Goal: Task Accomplishment & Management: Manage account settings

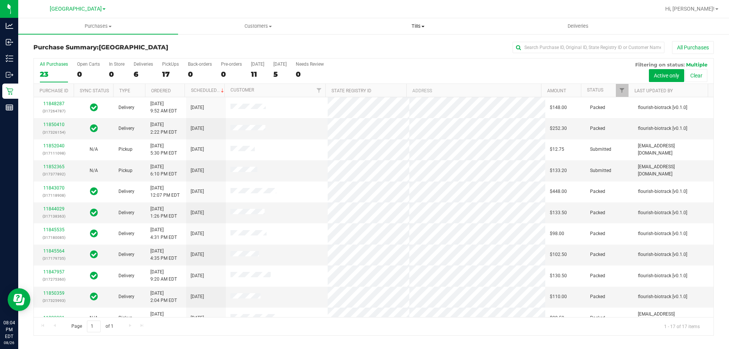
click at [422, 22] on uib-tab-heading "Tills Manage tills Reconcile e-payments" at bounding box center [417, 26] width 159 height 15
click at [381, 43] on span "Manage tills" at bounding box center [363, 46] width 51 height 6
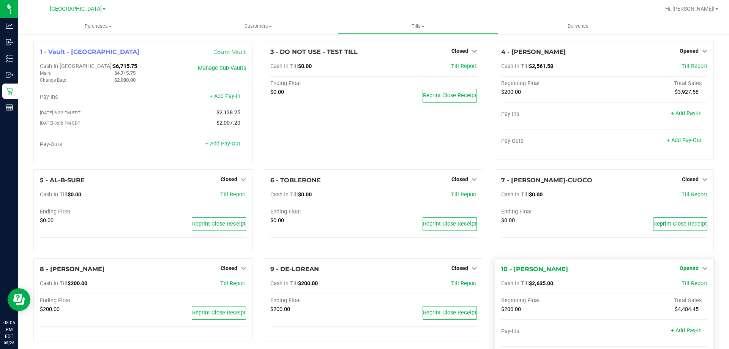
click at [702, 269] on icon at bounding box center [704, 267] width 5 height 5
click at [680, 287] on link "Close Till" at bounding box center [689, 284] width 20 height 6
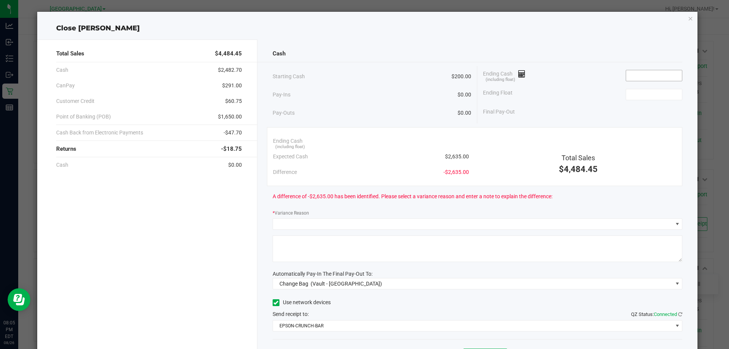
click at [647, 76] on input at bounding box center [654, 75] width 56 height 11
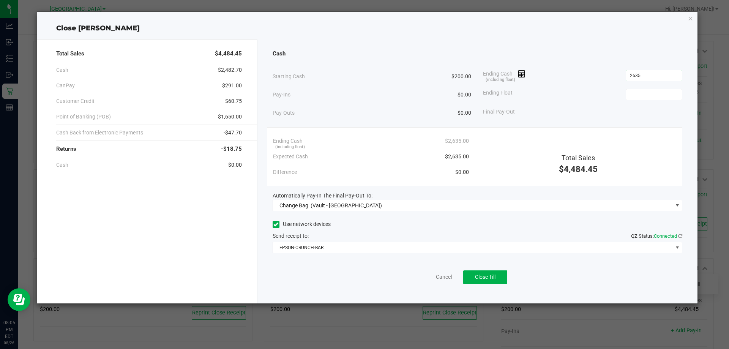
type input "$2,635.00"
click at [647, 98] on input at bounding box center [654, 94] width 56 height 11
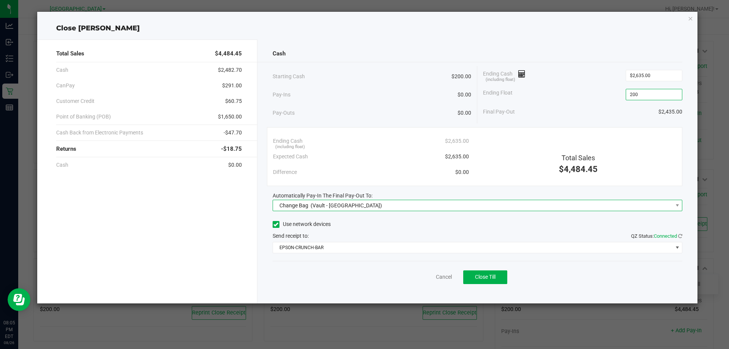
click at [390, 203] on span "Change Bag (Vault - North Port WC)" at bounding box center [473, 205] width 400 height 11
type input "$200.00"
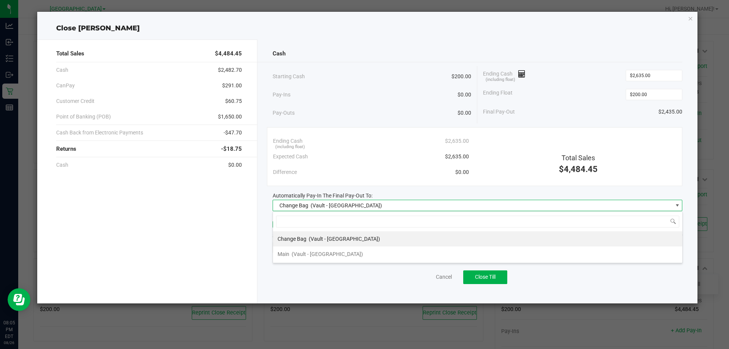
scroll to position [11, 410]
click at [332, 256] on span "(Vault - North Port WC)" at bounding box center [327, 254] width 71 height 6
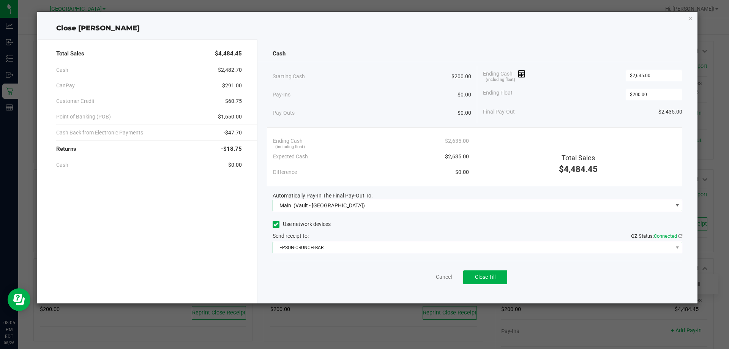
click at [353, 244] on span "EPSON-CRUNCH-BAR" at bounding box center [473, 247] width 400 height 11
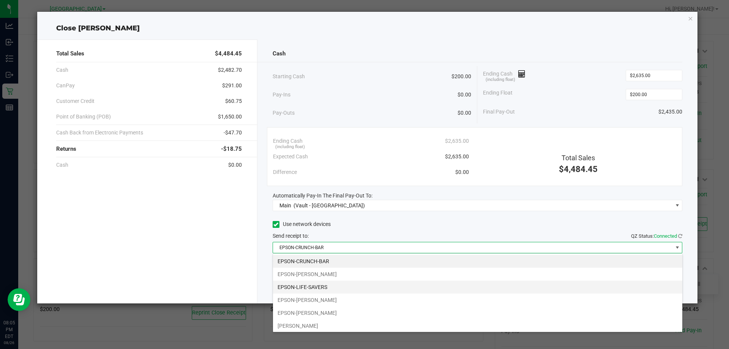
click at [333, 290] on li "EPSON-LIFE-SAVERS" at bounding box center [477, 287] width 409 height 13
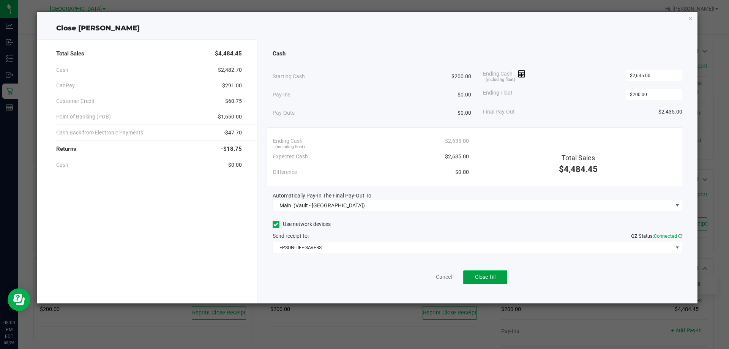
click at [494, 273] on button "Close Till" at bounding box center [485, 277] width 44 height 14
click at [423, 279] on link "Dismiss" at bounding box center [427, 277] width 18 height 8
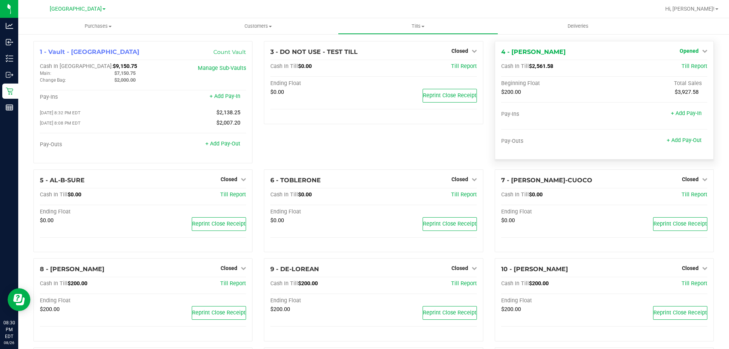
click at [693, 49] on link "Opened" at bounding box center [693, 51] width 28 height 6
click at [681, 65] on link "Close Till" at bounding box center [689, 67] width 20 height 6
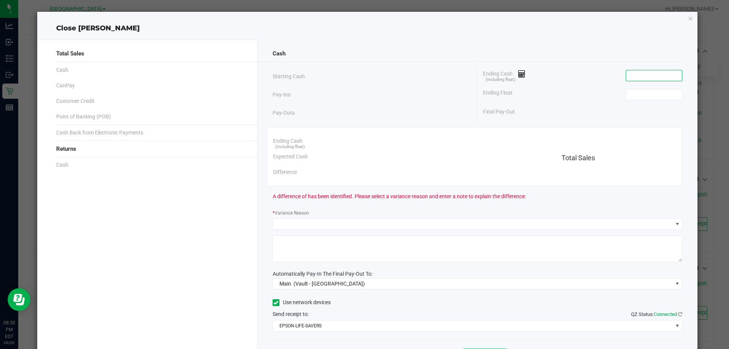
click at [649, 75] on input at bounding box center [654, 75] width 56 height 11
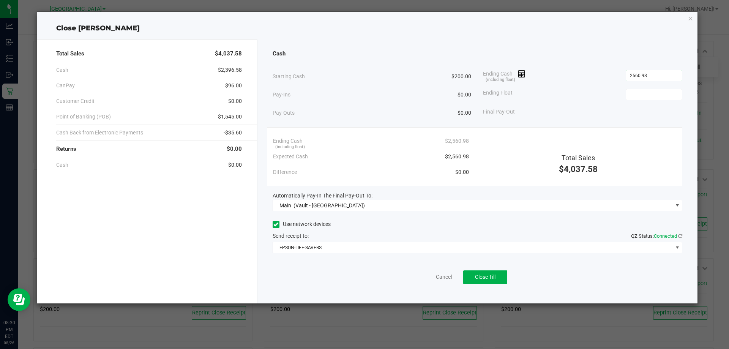
type input "$2,560.98"
click at [659, 95] on input at bounding box center [654, 94] width 56 height 11
click at [488, 277] on span "Close Till" at bounding box center [485, 277] width 20 height 6
type input "$200.00"
click at [431, 276] on link "Dismiss" at bounding box center [427, 277] width 18 height 8
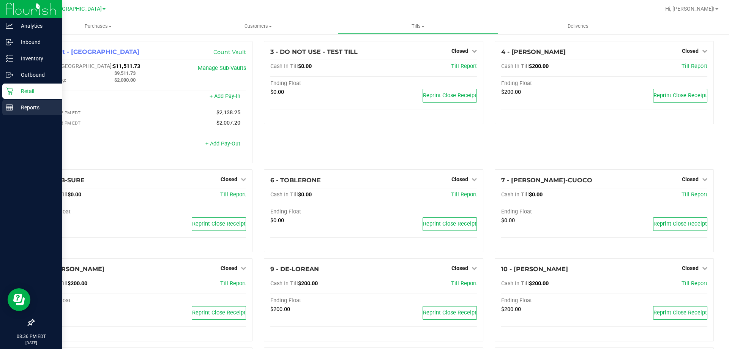
click at [7, 106] on line at bounding box center [9, 106] width 7 height 0
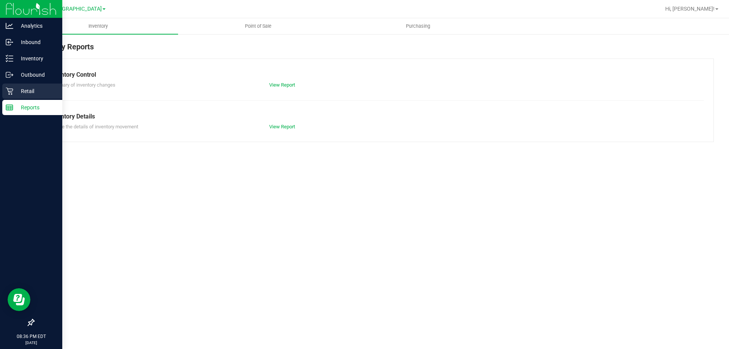
click at [9, 86] on div "Retail" at bounding box center [32, 91] width 60 height 15
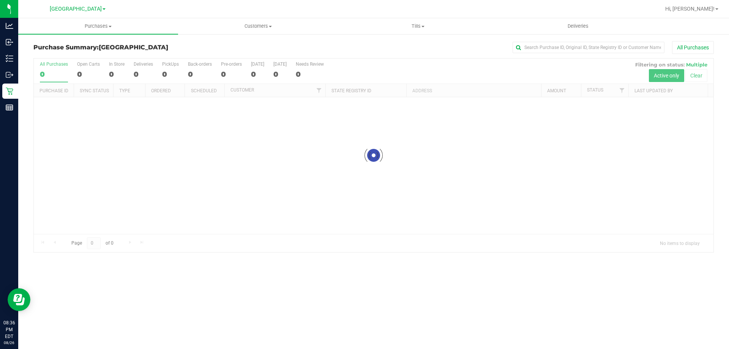
click at [420, 18] on link "Tills Manage tills Reconcile e-payments" at bounding box center [418, 26] width 160 height 16
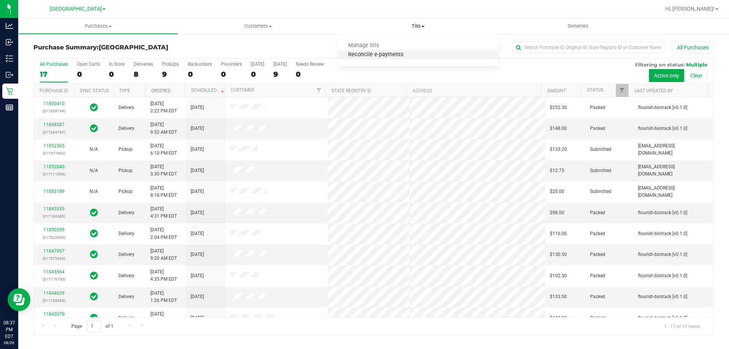
click at [359, 52] on span "Reconcile e-payments" at bounding box center [376, 55] width 76 height 6
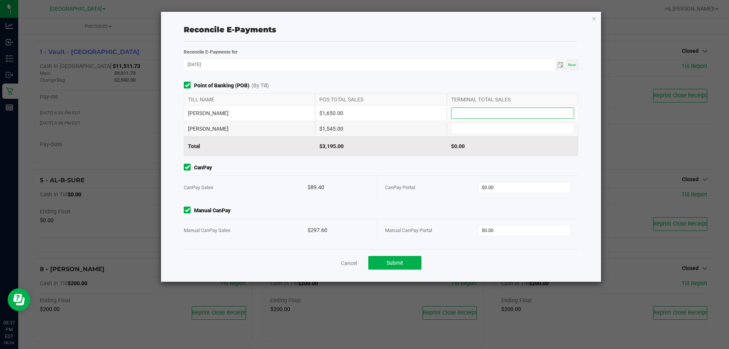
click at [490, 118] on input at bounding box center [512, 113] width 122 height 11
type input "$1,650.00"
click at [480, 126] on input at bounding box center [512, 128] width 122 height 11
type input "$1,545.00"
click at [500, 190] on input "0" at bounding box center [524, 187] width 92 height 11
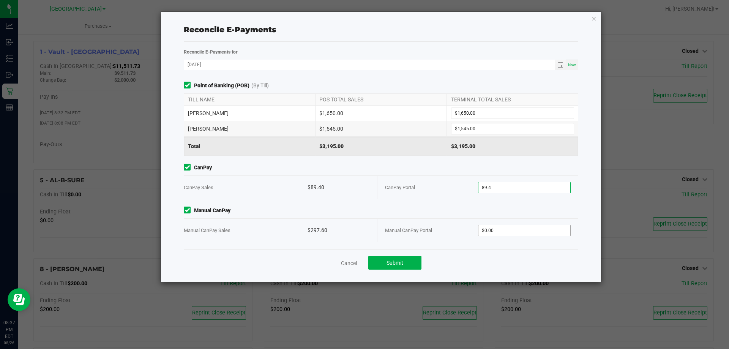
type input "$89.40"
click at [503, 233] on input "0" at bounding box center [524, 230] width 92 height 11
type input "$297.60"
click at [461, 213] on span "Manual CanPay" at bounding box center [381, 210] width 394 height 8
click at [399, 260] on span "Submit" at bounding box center [394, 263] width 17 height 6
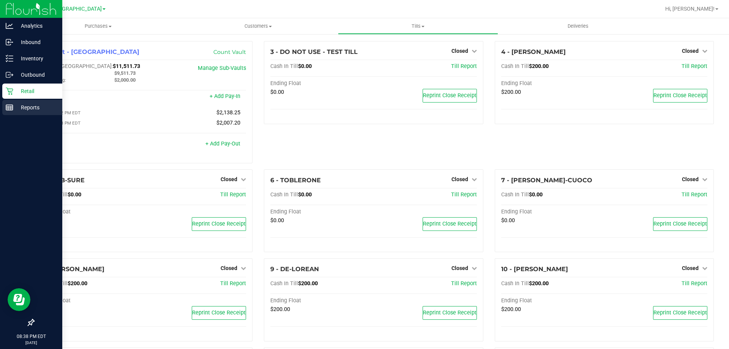
click at [11, 108] on icon at bounding box center [10, 108] width 8 height 8
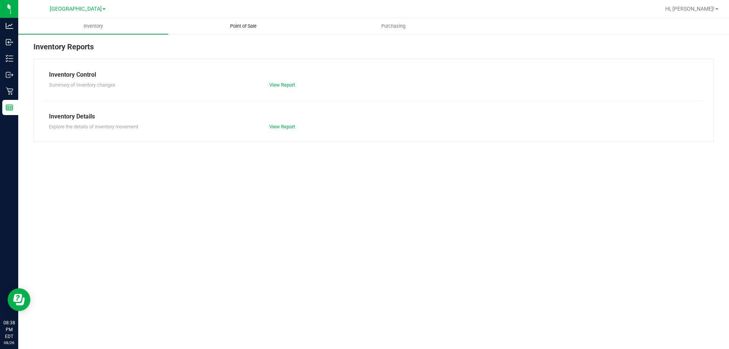
click at [229, 22] on uib-tab-heading "Point of Sale" at bounding box center [243, 26] width 149 height 15
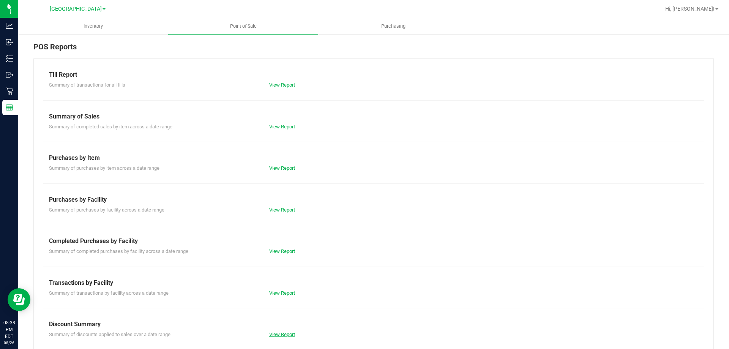
click at [283, 332] on link "View Report" at bounding box center [282, 334] width 26 height 6
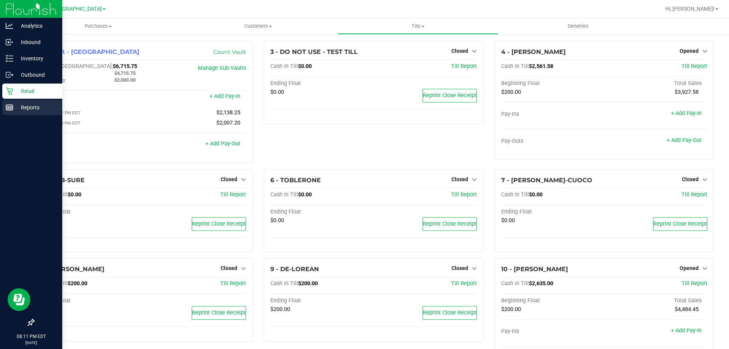
click at [8, 109] on line at bounding box center [9, 109] width 7 height 0
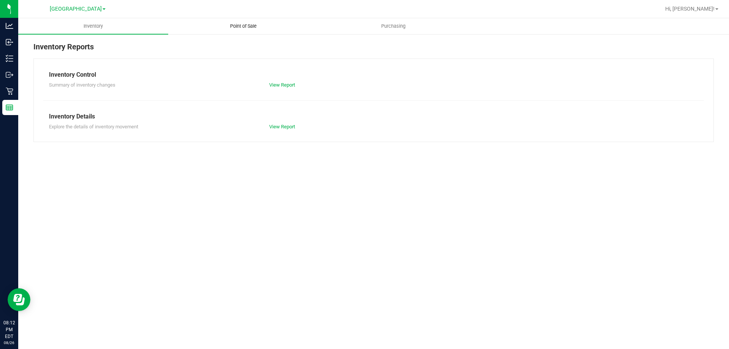
click at [237, 32] on uib-tab-heading "Point of Sale" at bounding box center [243, 26] width 149 height 15
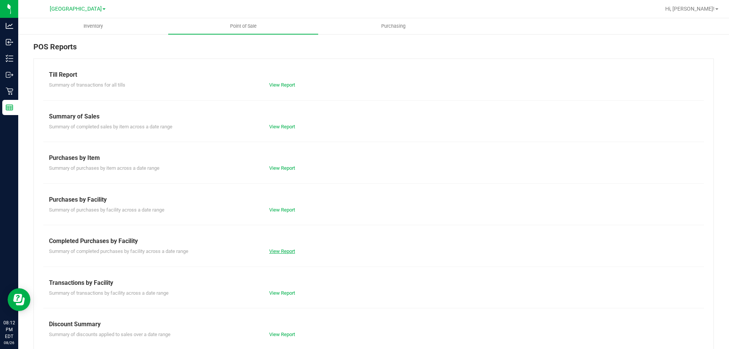
click at [292, 249] on link "View Report" at bounding box center [282, 251] width 26 height 6
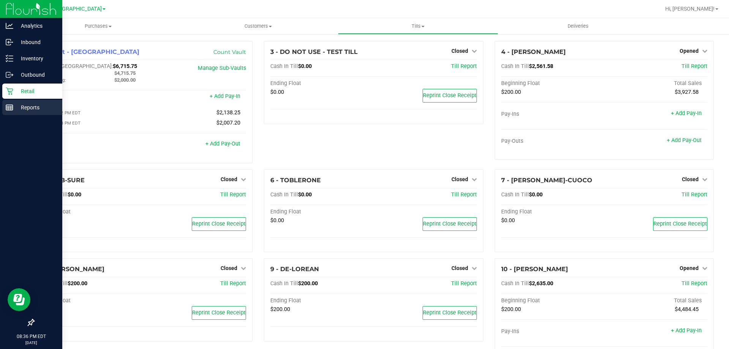
click at [8, 107] on line at bounding box center [9, 107] width 7 height 0
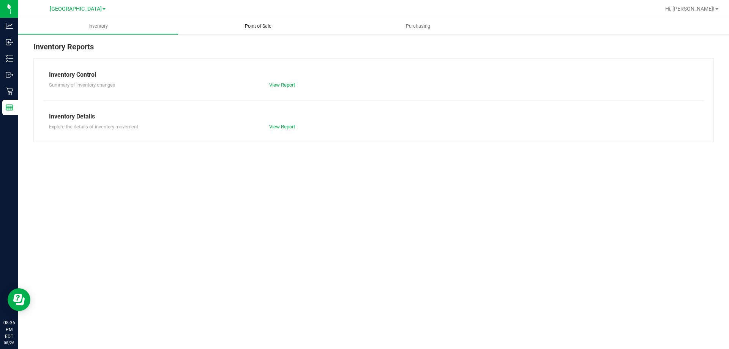
click at [260, 28] on span "Point of Sale" at bounding box center [258, 26] width 47 height 7
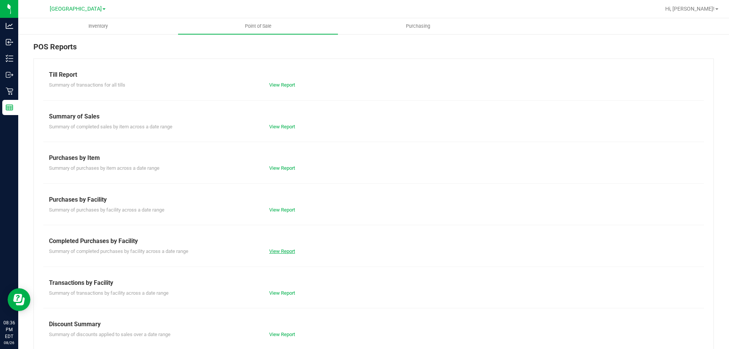
click at [280, 248] on link "View Report" at bounding box center [282, 251] width 26 height 6
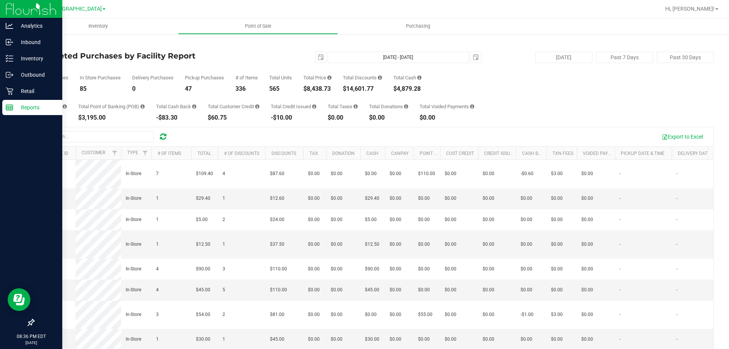
click at [11, 108] on line at bounding box center [11, 108] width 0 height 4
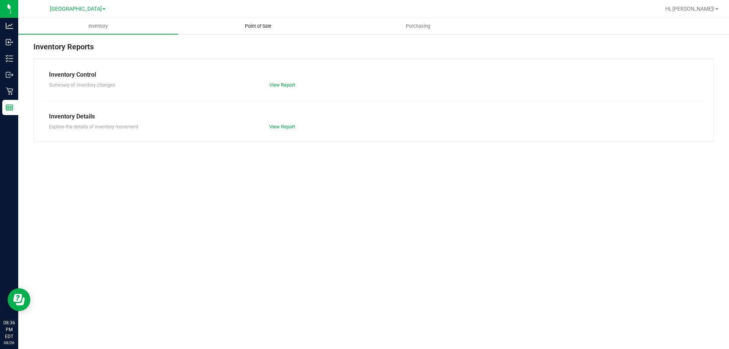
click at [255, 25] on span "Point of Sale" at bounding box center [258, 26] width 47 height 7
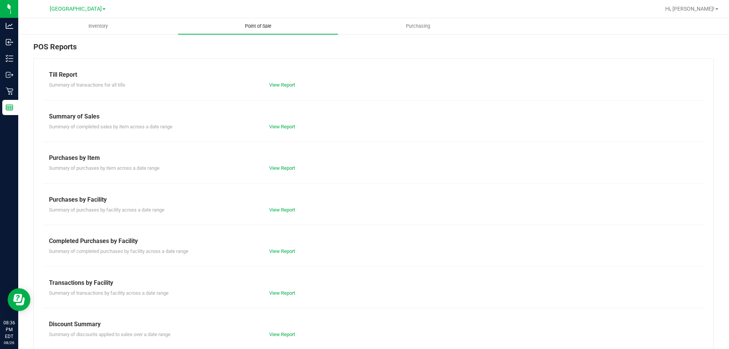
click at [292, 84] on link "View Report" at bounding box center [282, 85] width 26 height 6
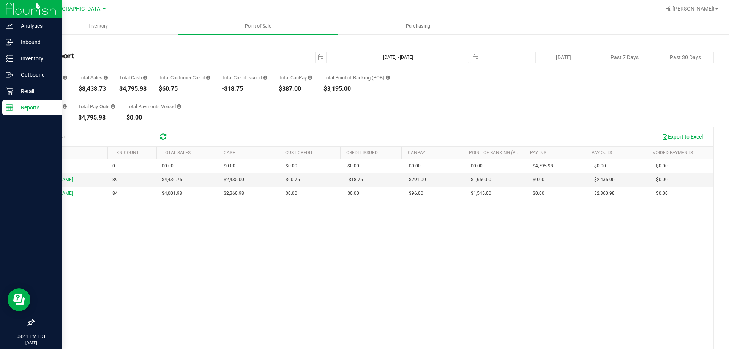
click at [9, 109] on line at bounding box center [9, 109] width 7 height 0
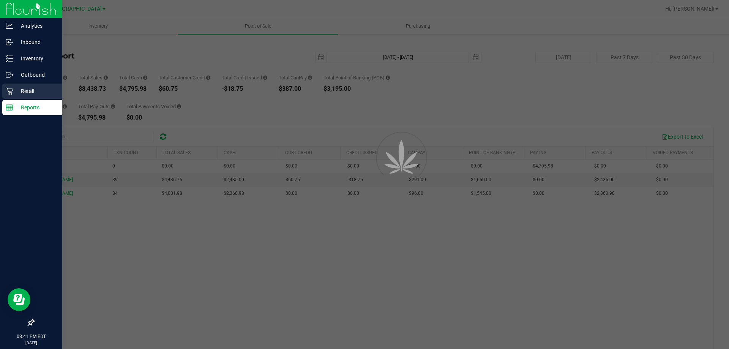
click at [17, 96] on div "Retail" at bounding box center [32, 91] width 60 height 15
